Goal: Subscribe to service/newsletter

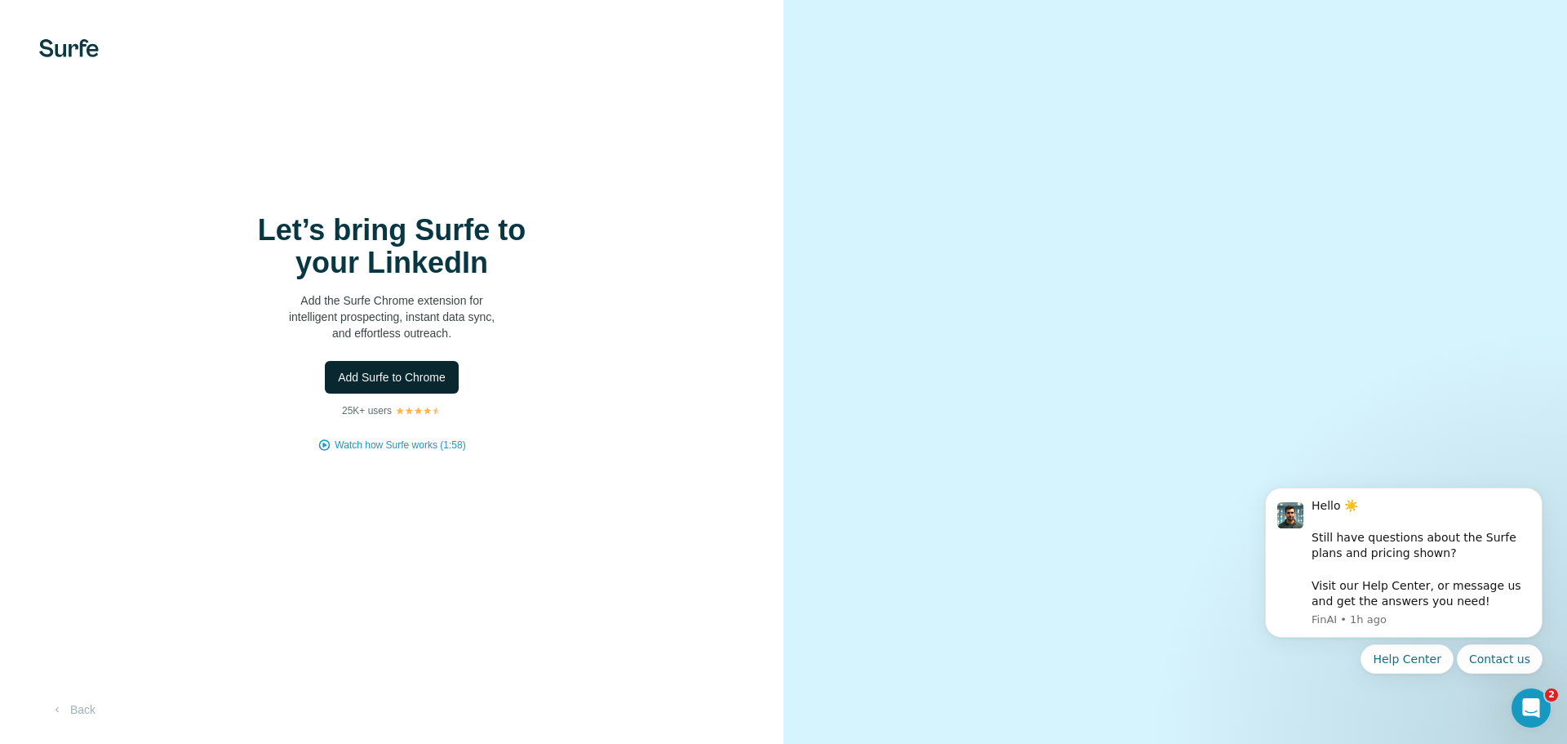
click at [382, 376] on span "Add Surfe to Chrome" at bounding box center [392, 377] width 108 height 16
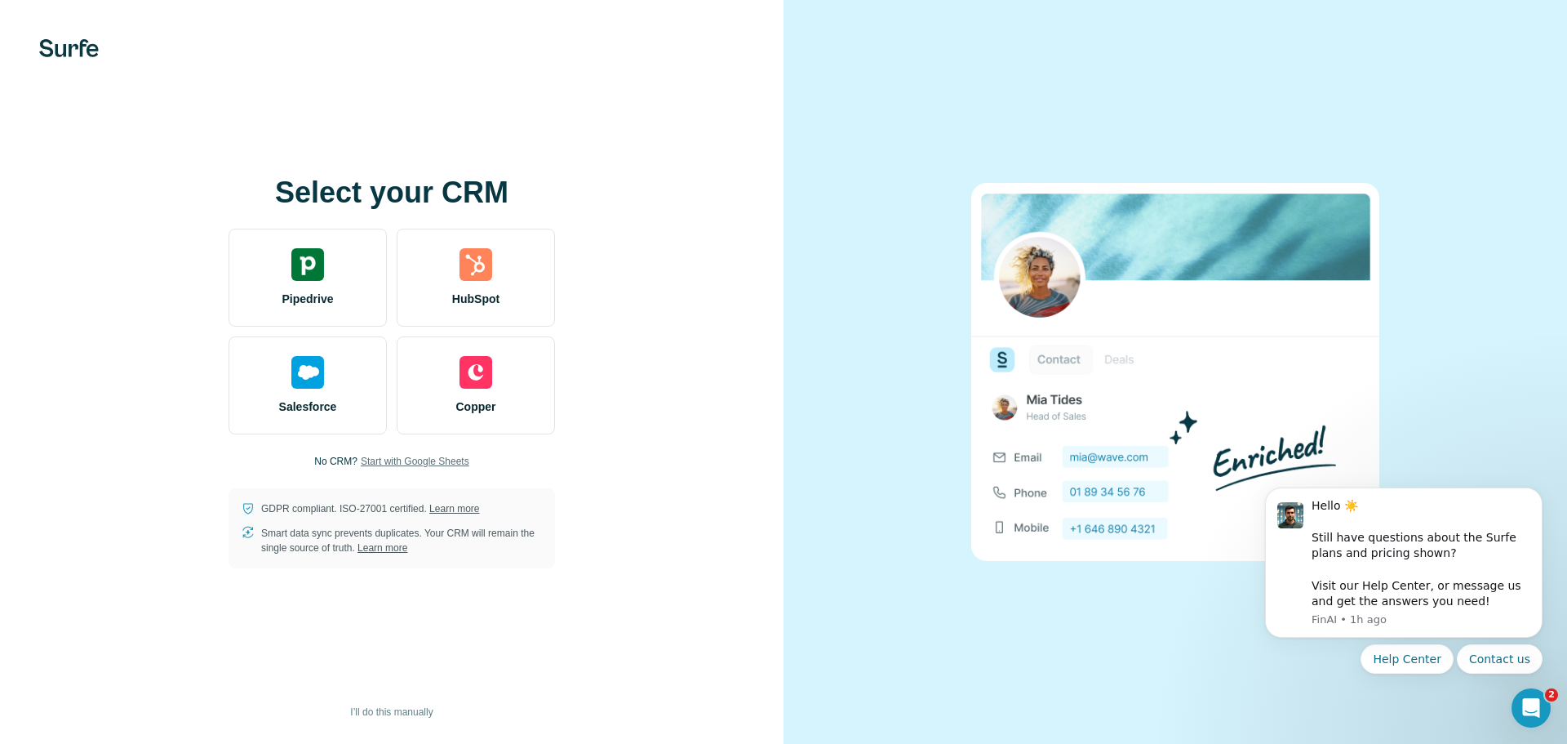
click at [399, 460] on span "Start with Google Sheets" at bounding box center [415, 461] width 109 height 15
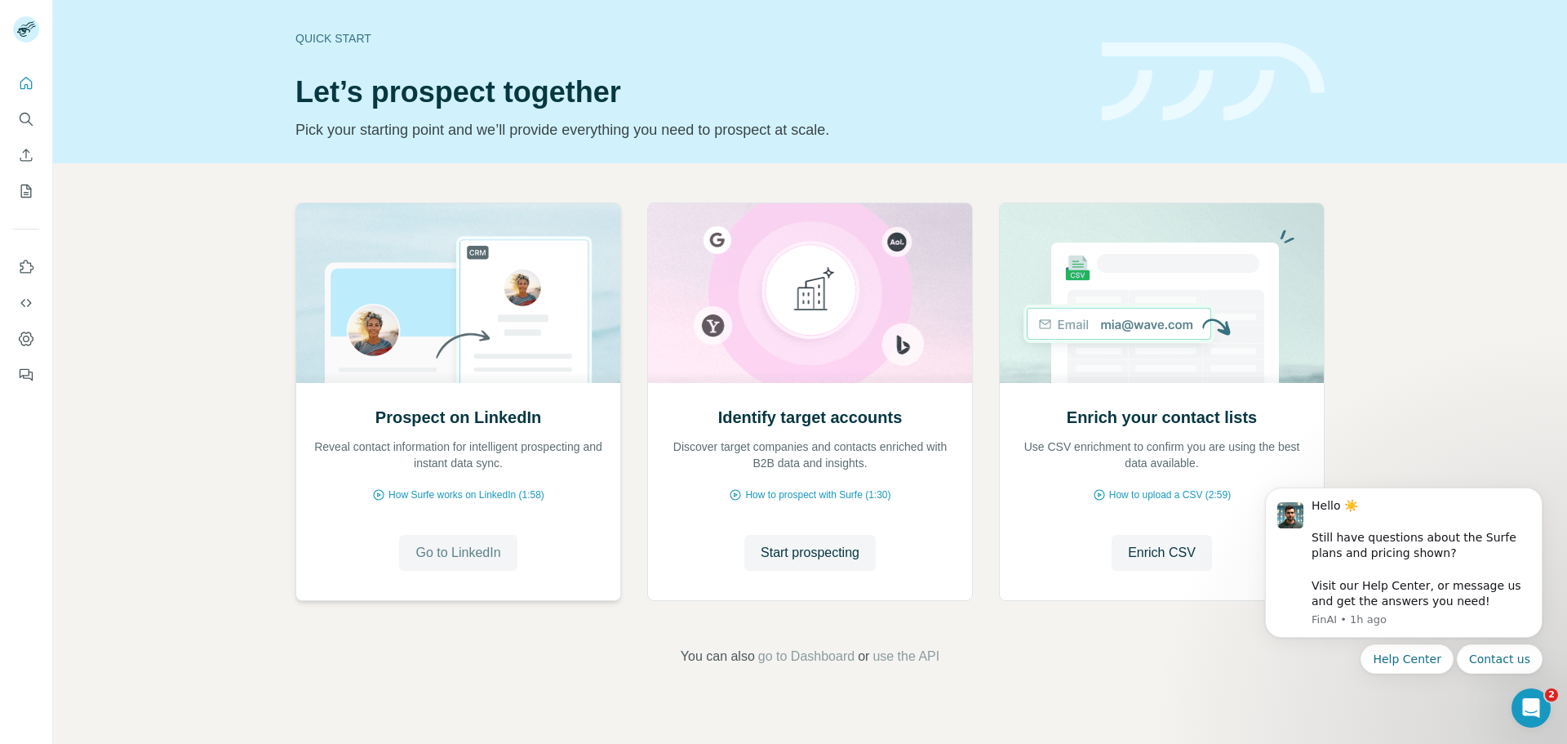
click at [472, 554] on span "Go to LinkedIn" at bounding box center [458, 553] width 85 height 20
click at [785, 658] on span "go to Dashboard" at bounding box center [806, 657] width 96 height 20
